Goal: Information Seeking & Learning: Learn about a topic

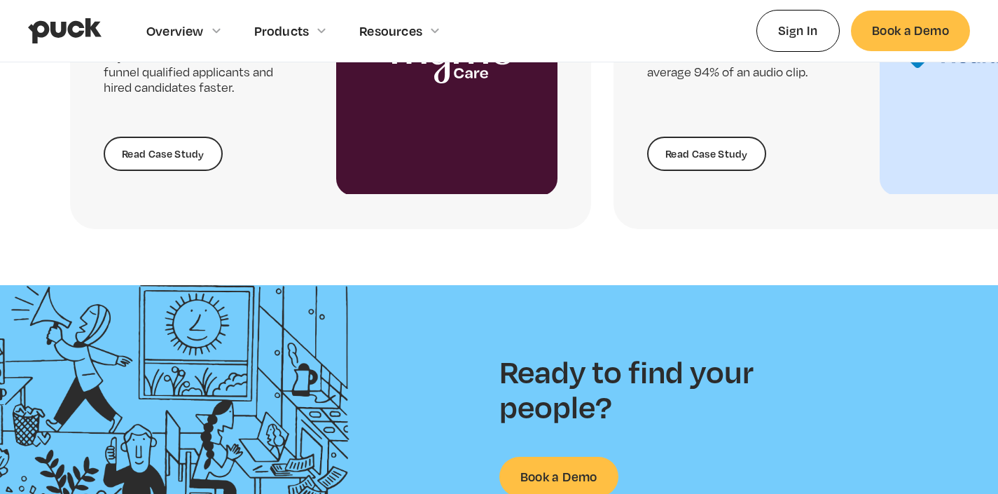
scroll to position [2898, 0]
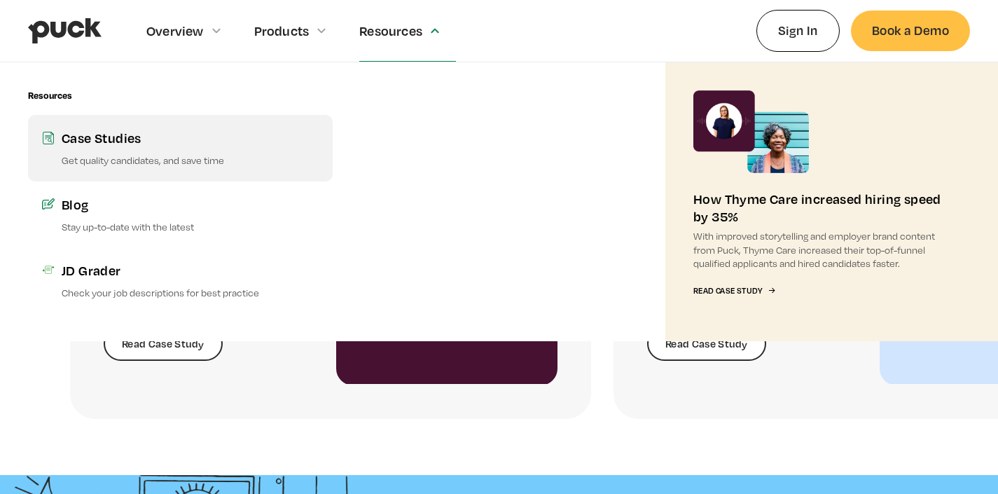
click at [208, 160] on p "Get quality candidates, and save time" at bounding box center [190, 159] width 257 height 13
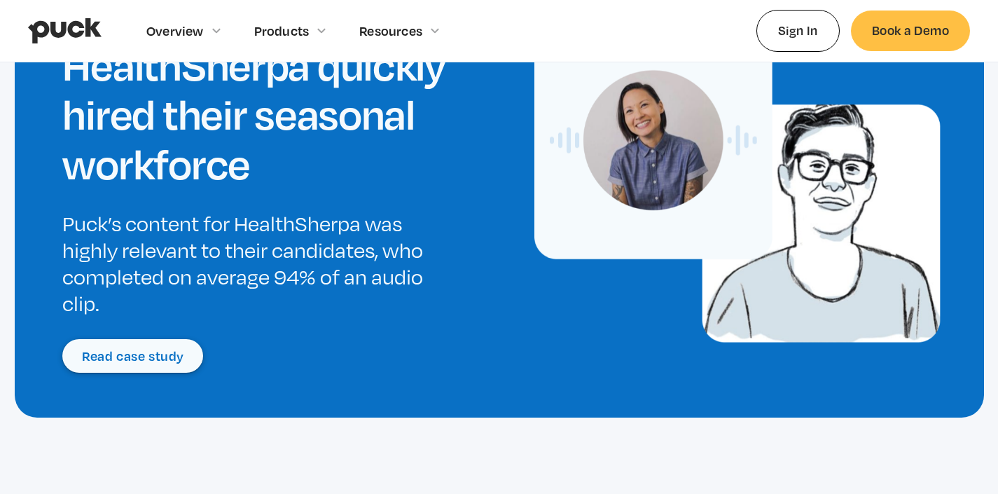
scroll to position [1145, 0]
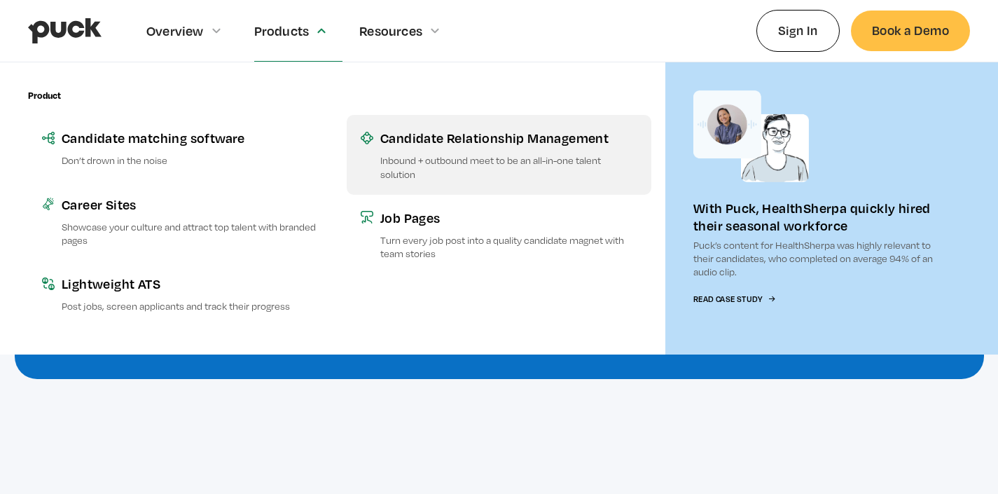
click at [431, 148] on link "Candidate Relationship Management Inbound + outbound meet to be an all-in-one t…" at bounding box center [499, 154] width 305 height 79
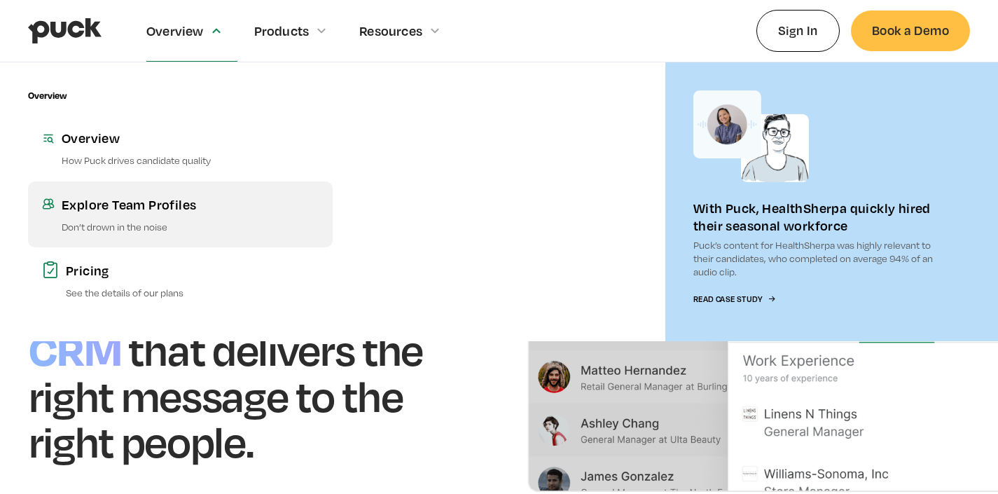
click at [185, 194] on link "Explore Team Profiles Don’t drown in the noise" at bounding box center [180, 214] width 305 height 66
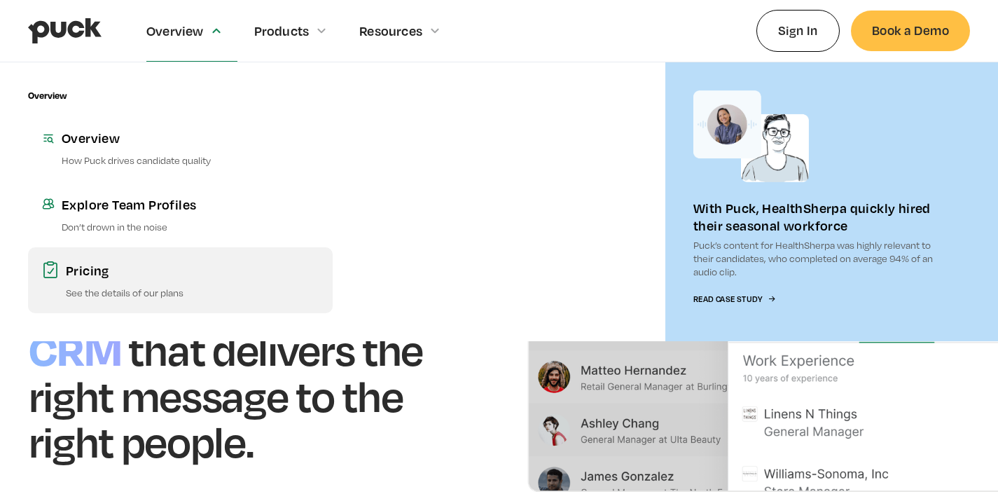
click at [170, 255] on link "Pricing See the details of our plans" at bounding box center [180, 280] width 305 height 66
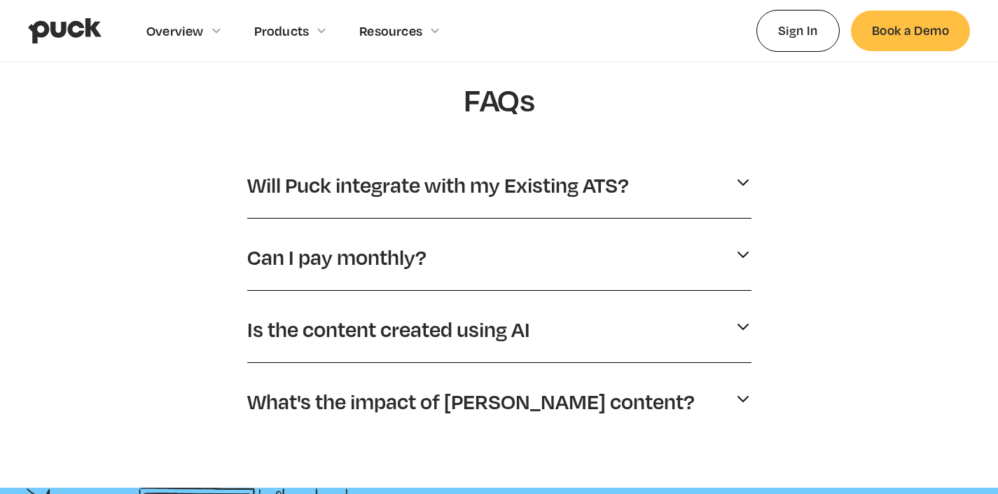
scroll to position [947, 0]
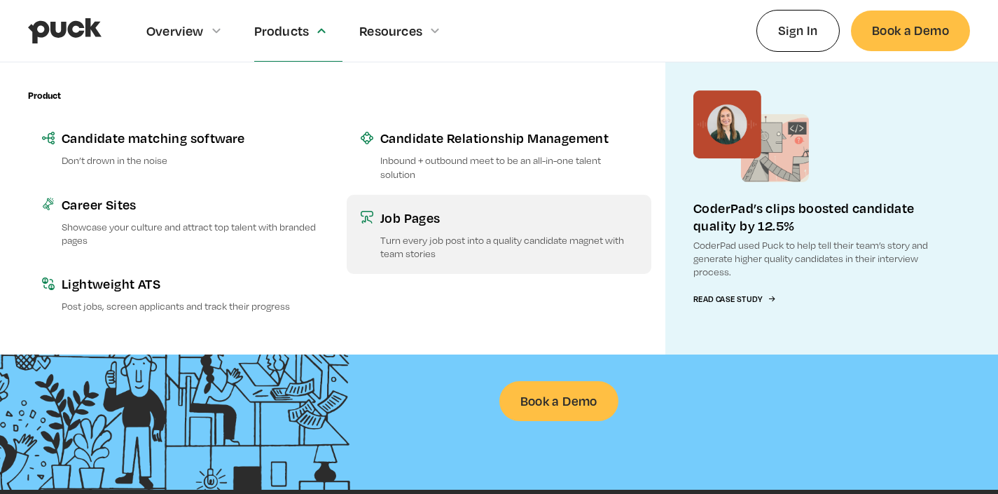
click at [371, 217] on icon at bounding box center [367, 217] width 13 height 13
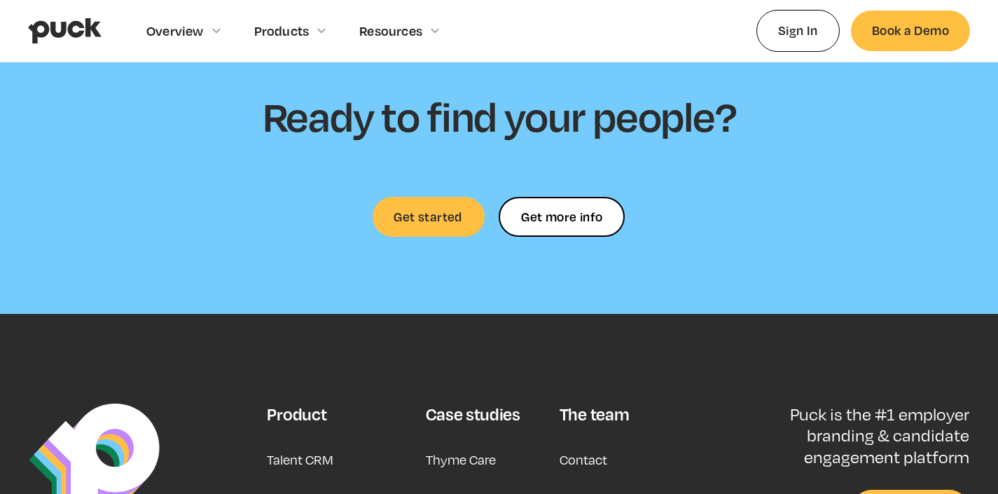
scroll to position [4202, 0]
